Goal: Task Accomplishment & Management: Use online tool/utility

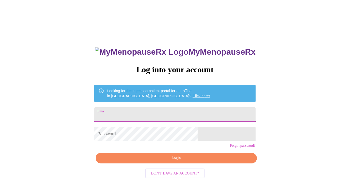
click at [162, 114] on input "Email" at bounding box center [174, 114] width 161 height 14
type input "[EMAIL_ADDRESS][DOMAIN_NAME]"
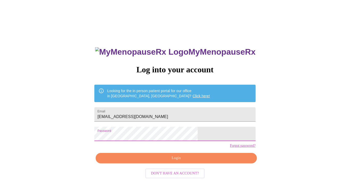
click at [154, 161] on span "Login" at bounding box center [176, 158] width 149 height 6
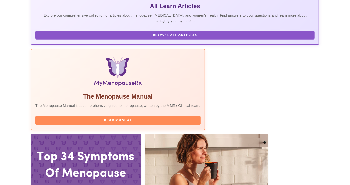
scroll to position [123, 0]
